Goal: Task Accomplishment & Management: Manage account settings

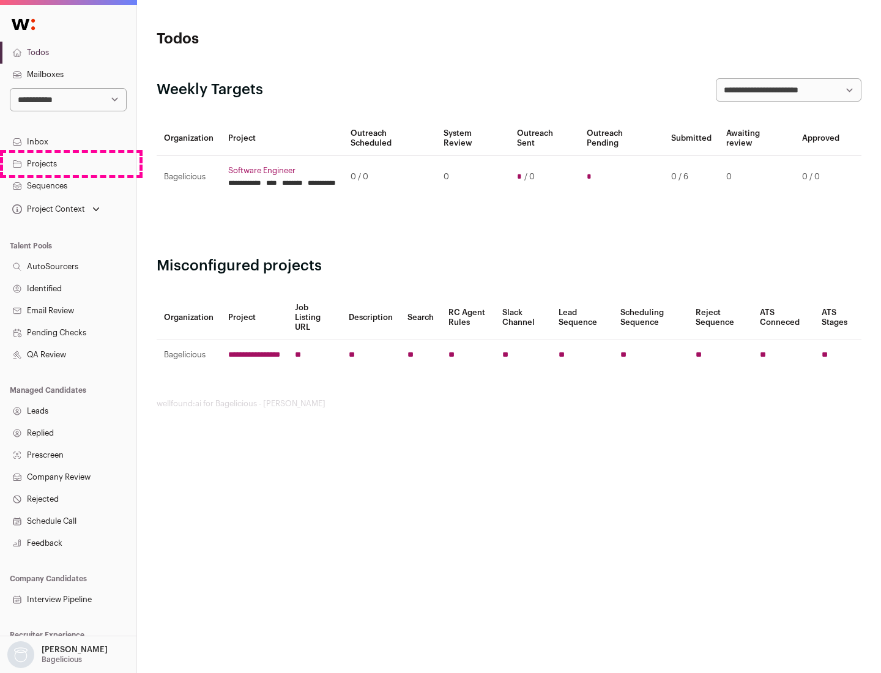
click at [68, 163] on link "Projects" at bounding box center [68, 164] width 136 height 22
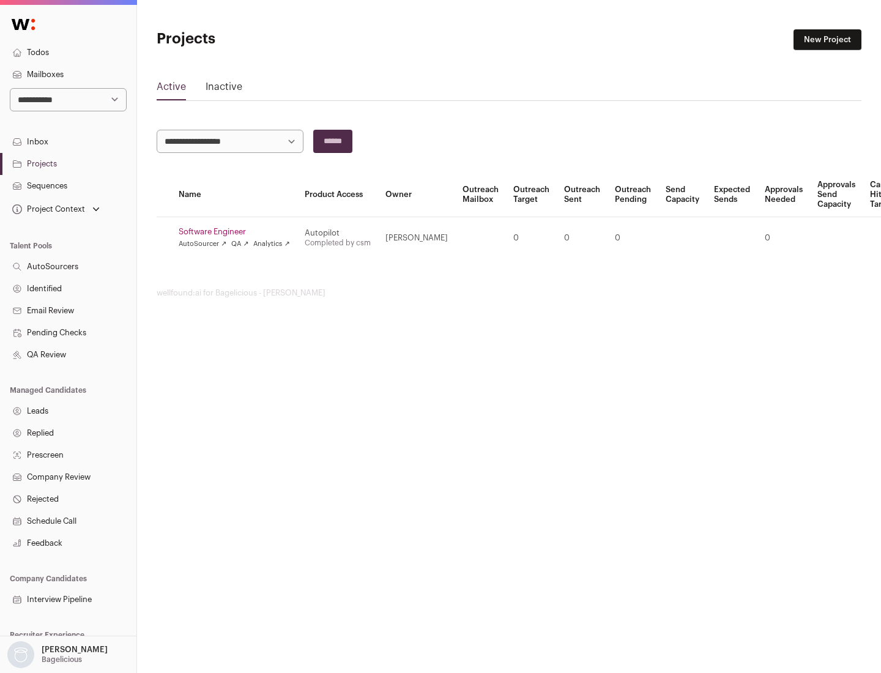
click at [238, 232] on link "Software Engineer" at bounding box center [234, 232] width 111 height 10
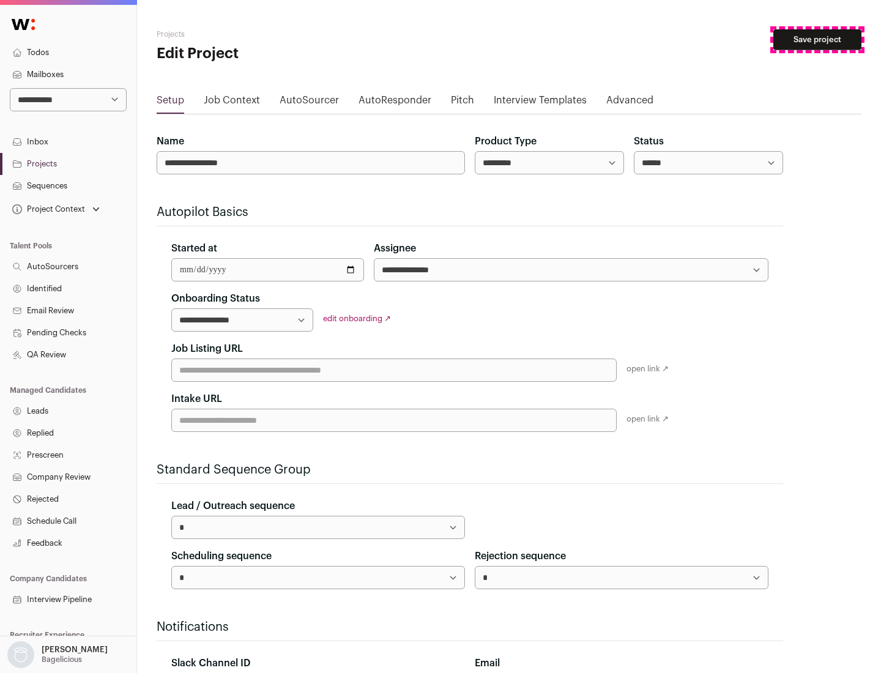
click at [818, 40] on button "Save project" at bounding box center [818, 39] width 88 height 21
